Goal: Information Seeking & Learning: Learn about a topic

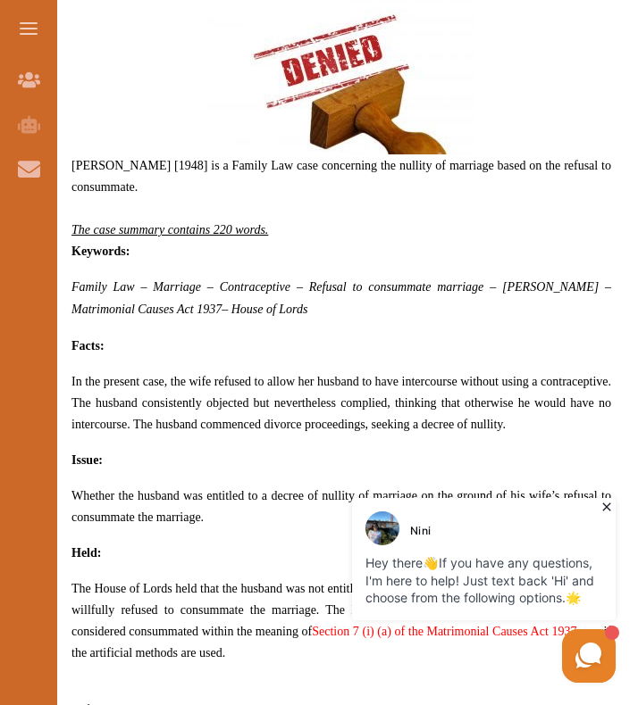
scroll to position [804, 0]
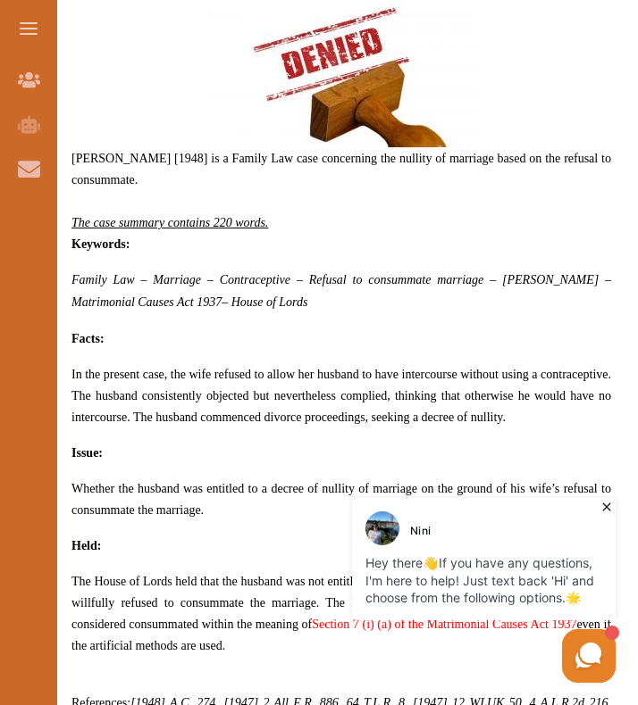
click at [605, 511] on icon at bounding box center [606, 507] width 18 height 18
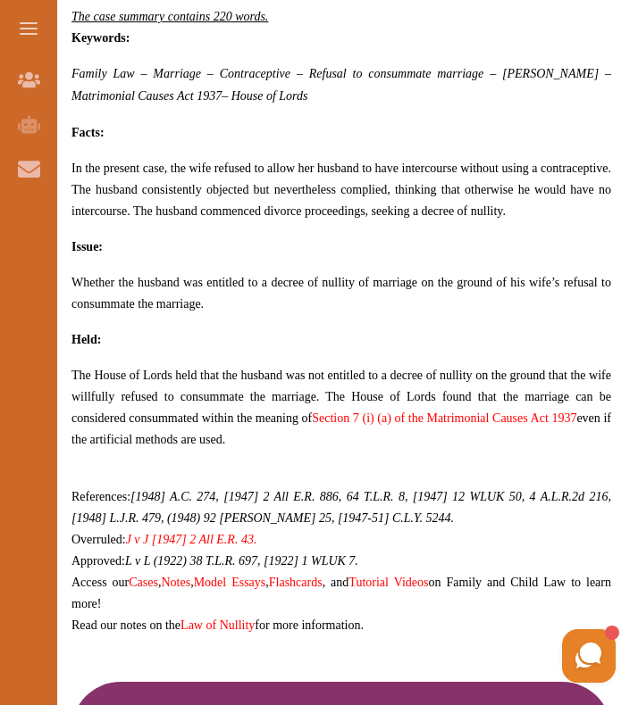
scroll to position [982, 0]
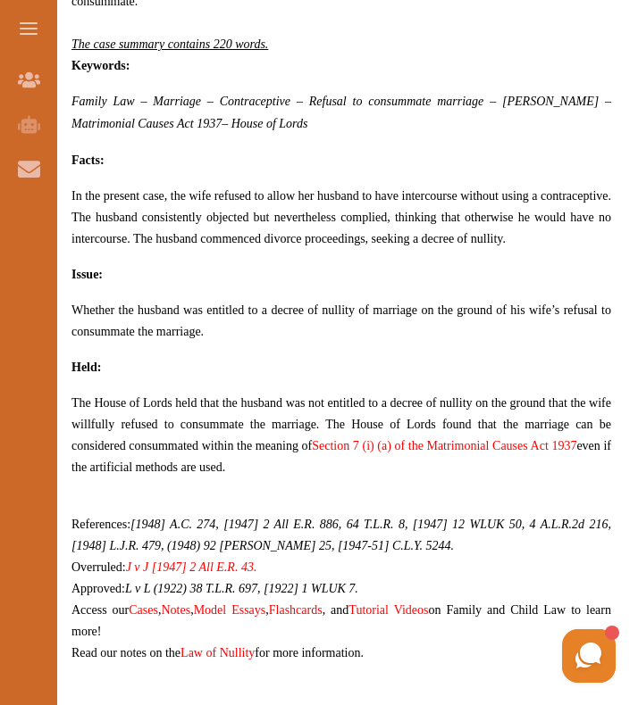
drag, startPoint x: 177, startPoint y: 242, endPoint x: 407, endPoint y: 238, distance: 230.4
click at [407, 238] on span "In the present case, the wife refused to allow her husband to have intercourse …" at bounding box center [340, 217] width 539 height 56
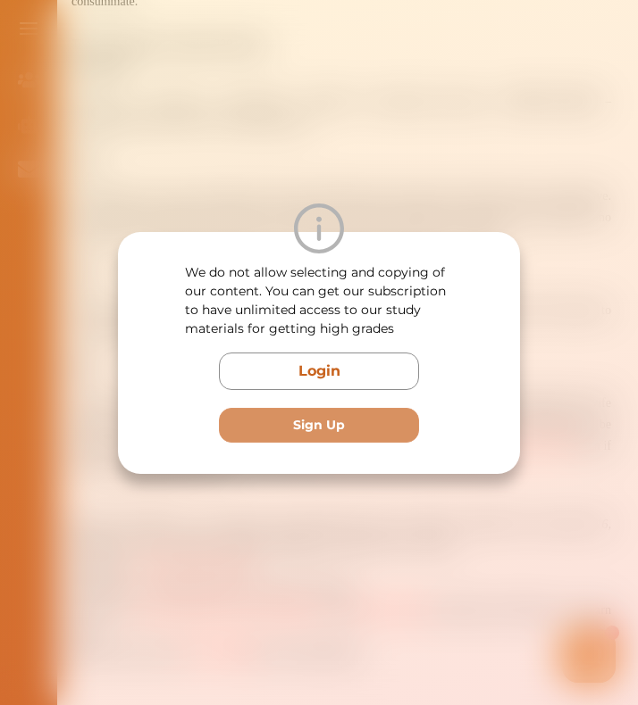
click at [416, 147] on div "We do not allow selecting and copying of our content. You can get our subscript…" at bounding box center [319, 352] width 638 height 705
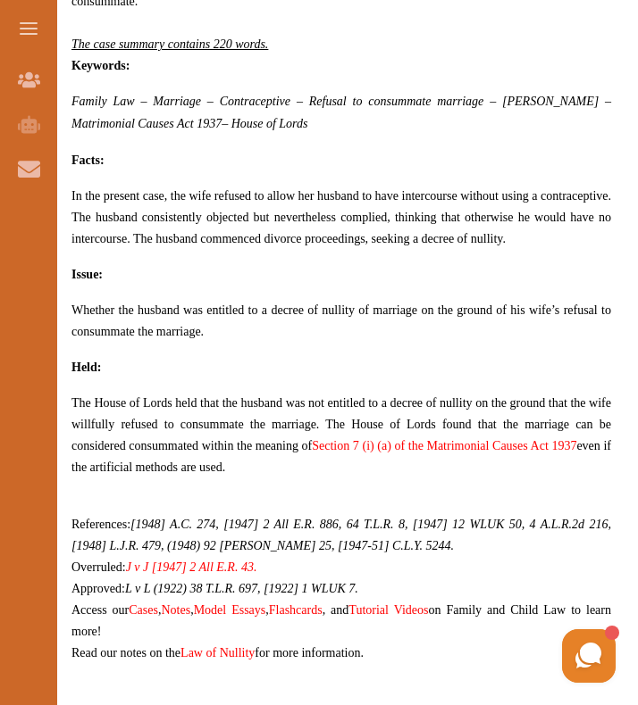
click at [464, 263] on p "Issue:" at bounding box center [340, 273] width 539 height 21
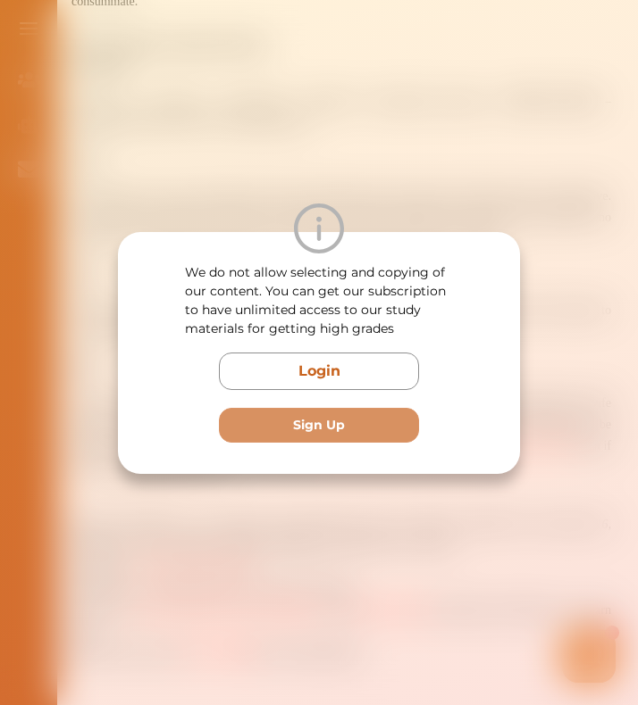
click at [499, 191] on div "We do not allow selecting and copying of our content. You can get our subscript…" at bounding box center [319, 352] width 638 height 705
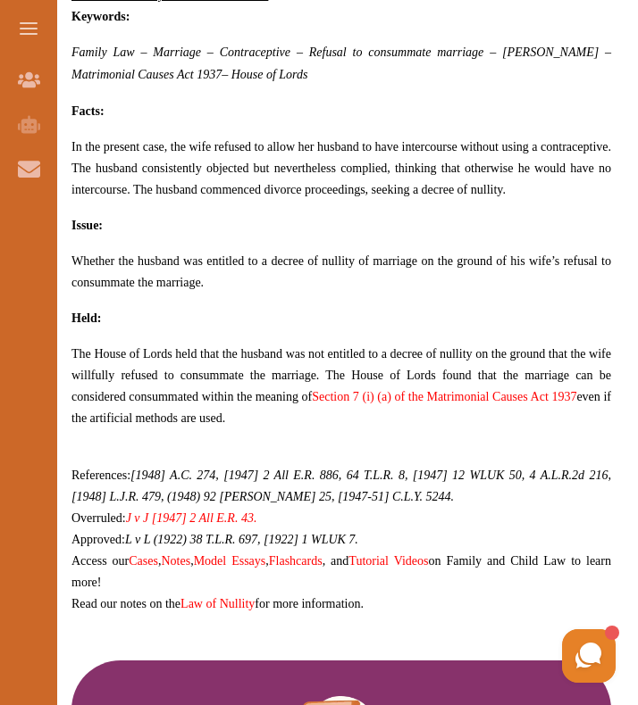
scroll to position [1071, 0]
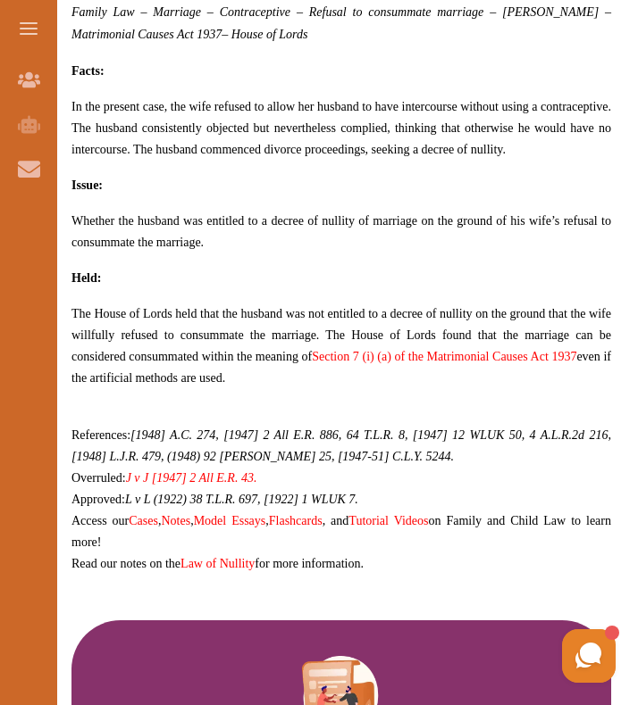
click at [351, 351] on link "Section 7 (i) (a) of the Matrimonial Causes Act 1937" at bounding box center [444, 356] width 264 height 13
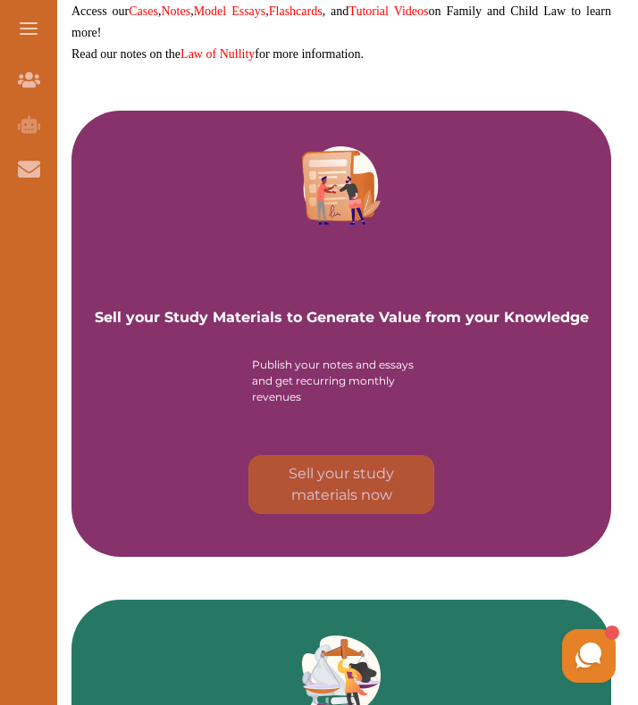
scroll to position [1609, 0]
